Goal: Information Seeking & Learning: Learn about a topic

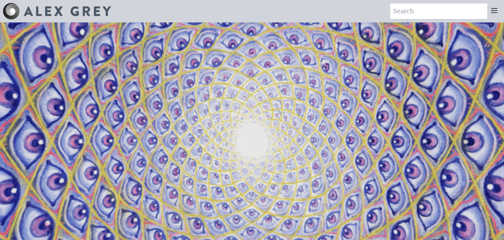
click at [425, 13] on input "search" at bounding box center [438, 10] width 97 height 15
type input "Spooning"
click at [33, 17] on div at bounding box center [57, 11] width 108 height 17
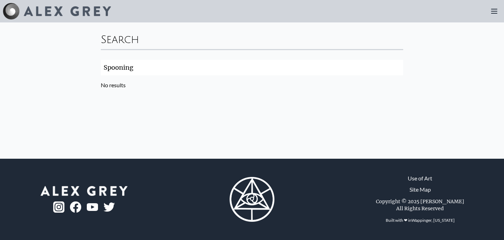
click at [397, 68] on input "Spooning" at bounding box center [252, 67] width 302 height 15
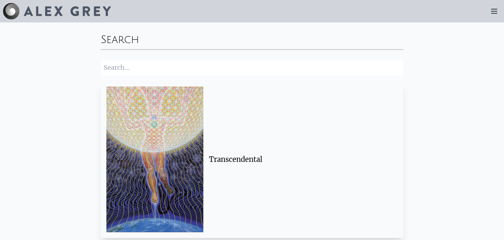
click at [222, 147] on div "Transcendental" at bounding box center [251, 158] width 291 height 145
type input "Spooning"
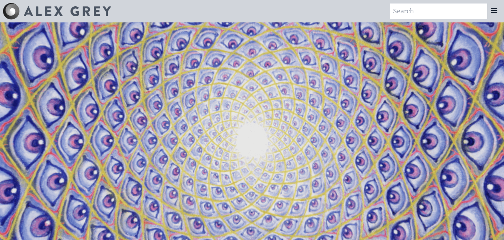
click at [494, 8] on icon at bounding box center [494, 10] width 8 height 8
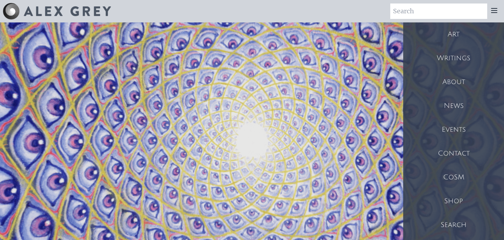
click at [450, 33] on div "Art" at bounding box center [453, 34] width 101 height 24
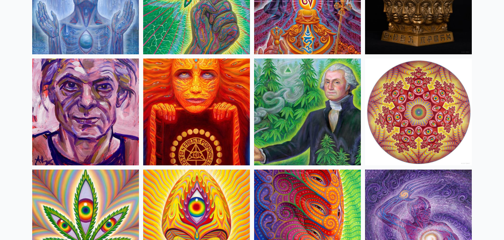
scroll to position [1128, 0]
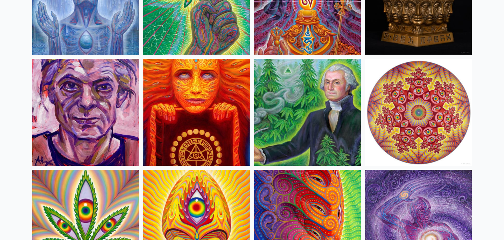
click at [291, 105] on img at bounding box center [307, 112] width 107 height 107
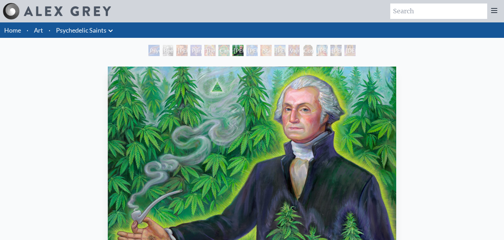
click at [35, 30] on link "Art" at bounding box center [38, 30] width 9 height 10
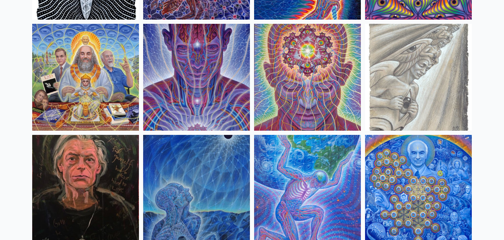
scroll to position [834, 0]
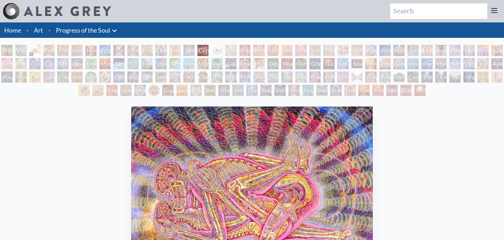
click at [387, 25] on div "Home · Art · Progress of the Soul Anatomical Drawings" at bounding box center [252, 29] width 504 height 15
